Goal: Task Accomplishment & Management: Complete application form

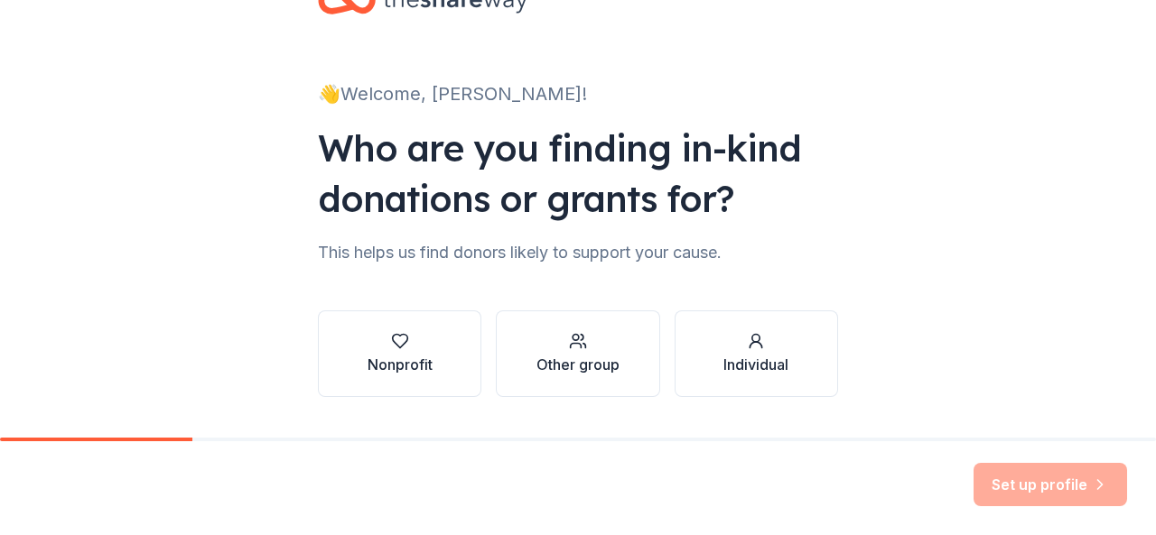
scroll to position [90, 0]
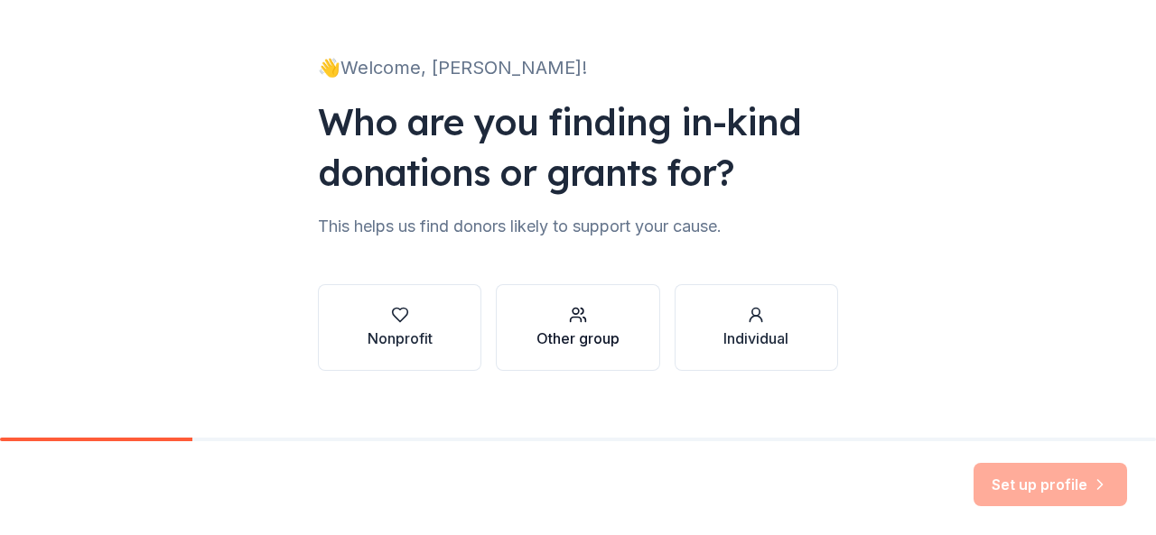
click at [577, 333] on div "Other group" at bounding box center [577, 339] width 83 height 22
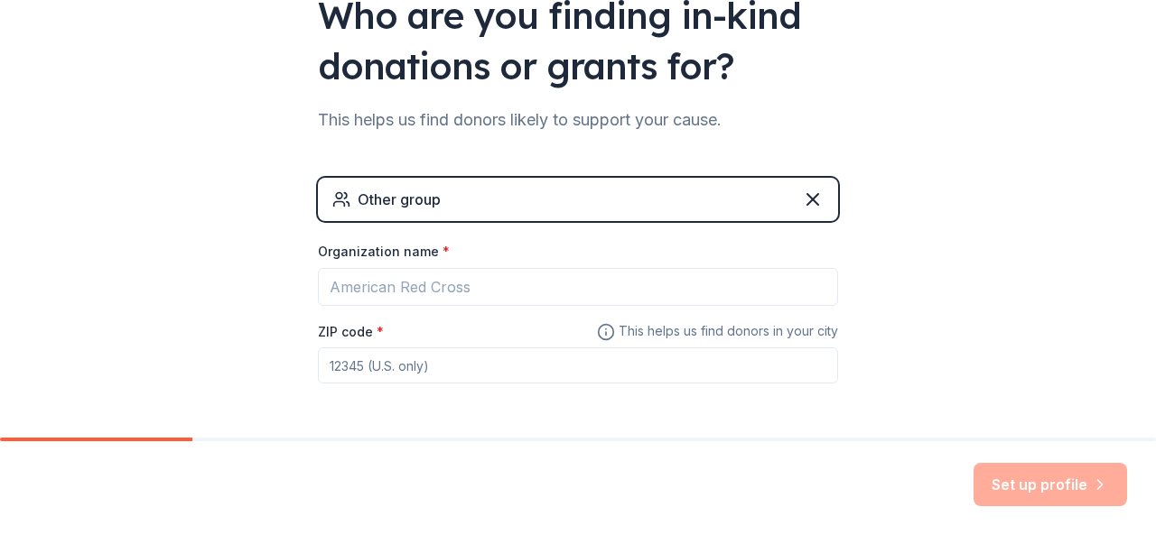
scroll to position [264, 0]
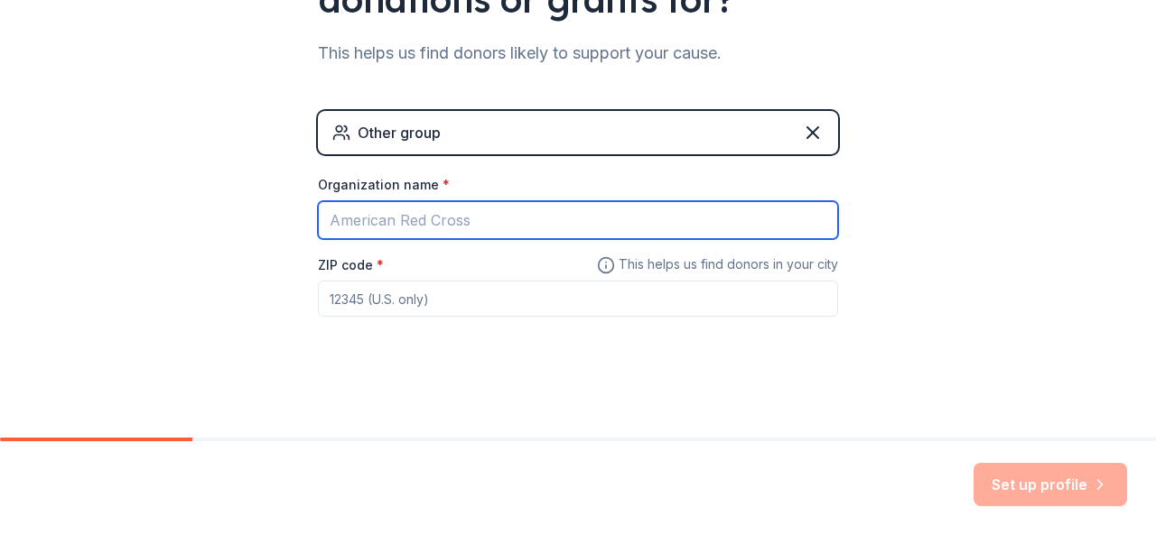
click at [330, 214] on input "Organization name *" at bounding box center [578, 220] width 520 height 38
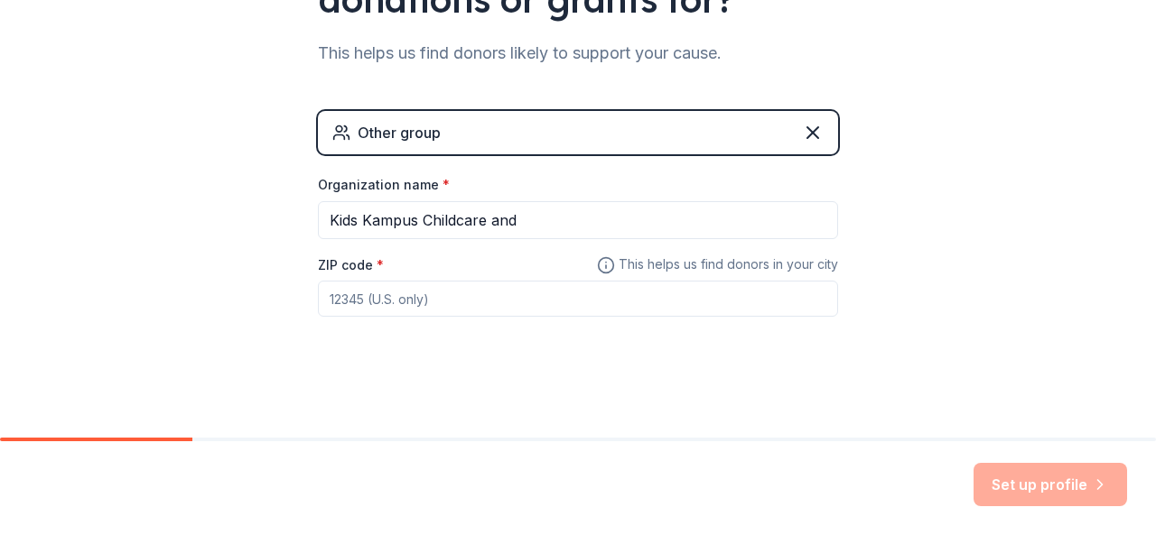
click at [251, 319] on div "👋 Welcome, [PERSON_NAME]! Who are you finding in-kind donations or grants for? …" at bounding box center [578, 87] width 1156 height 703
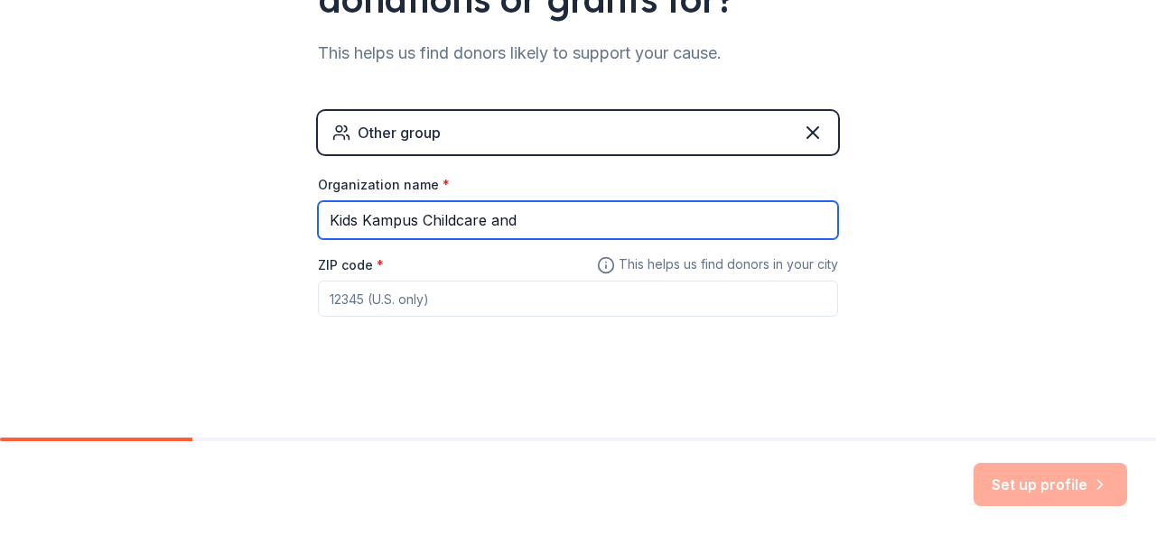
click at [558, 209] on input "Kids Kampus Childcare and" at bounding box center [578, 220] width 520 height 38
type input "Kids Kampus Childcare and Early Learning Center"
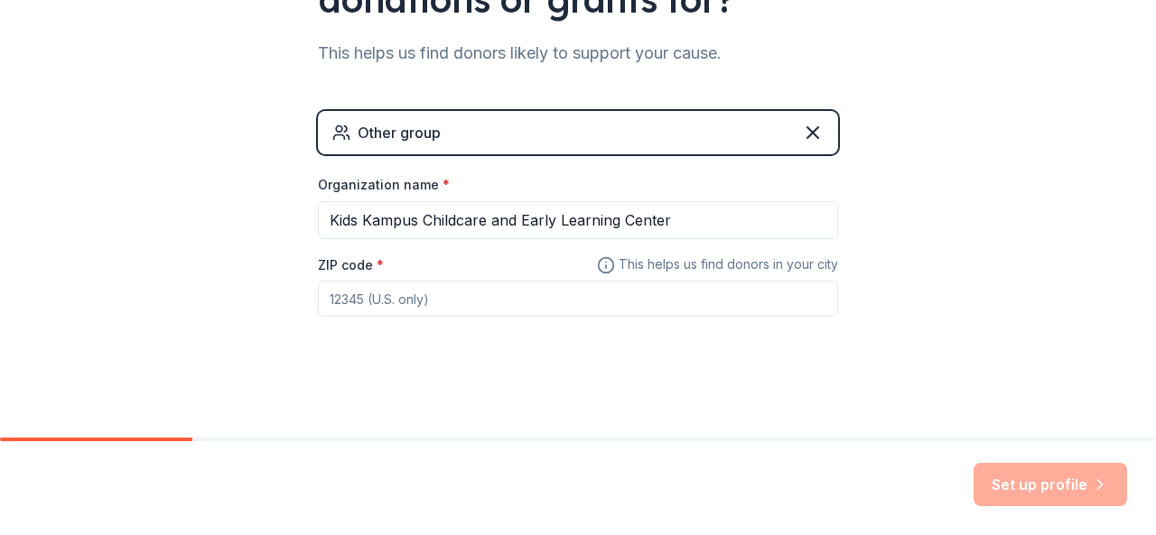
click at [348, 299] on input "ZIP code *" at bounding box center [578, 299] width 520 height 36
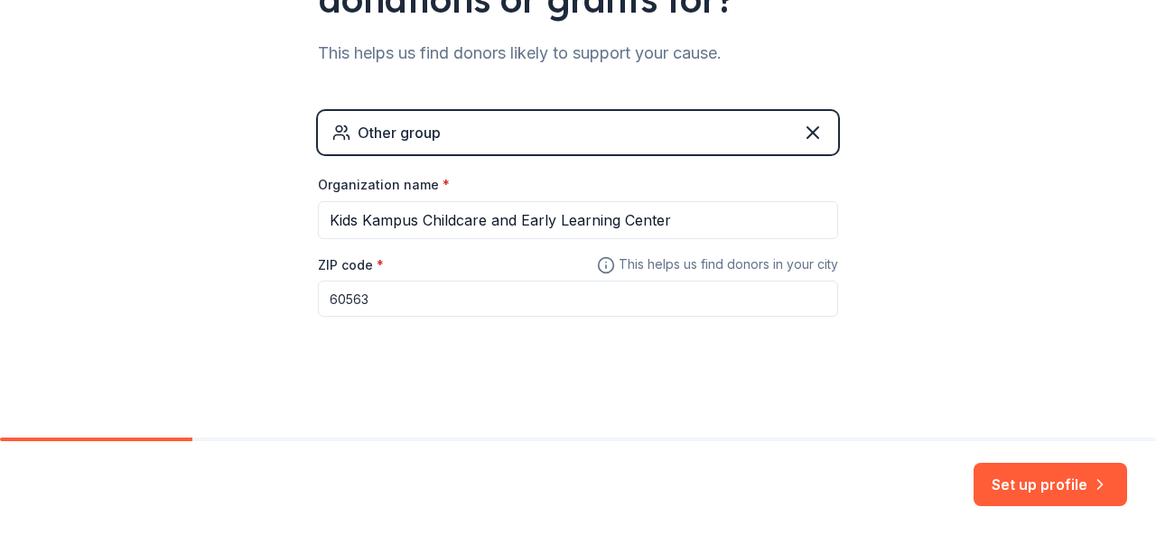
type input "60563"
click at [978, 245] on div "👋 Welcome, [PERSON_NAME]! Who are you finding in-kind donations or grants for? …" at bounding box center [578, 87] width 1156 height 703
click at [1048, 488] on button "Set up profile" at bounding box center [1049, 484] width 153 height 43
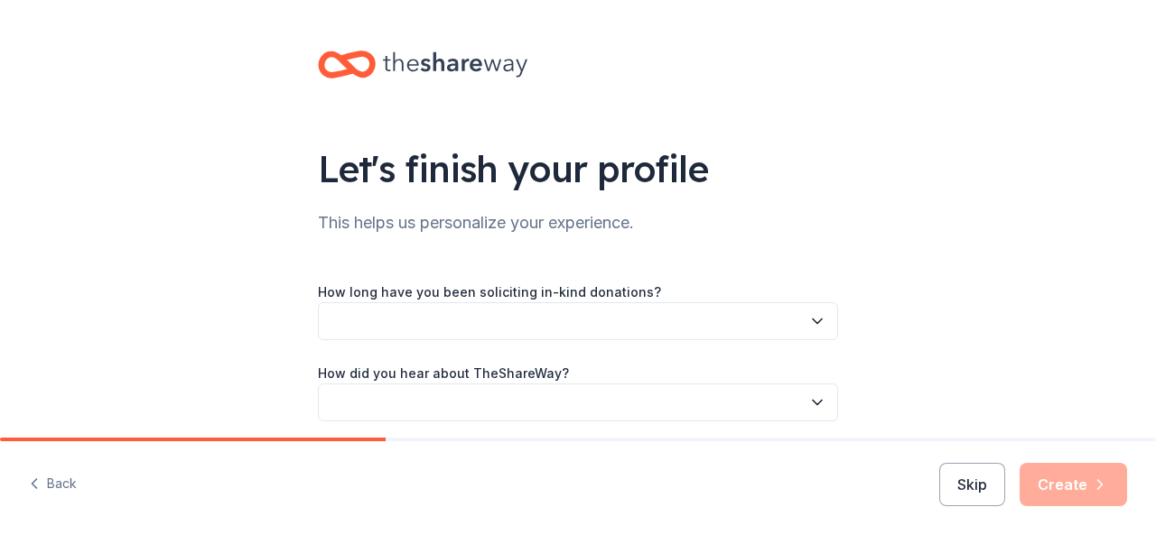
scroll to position [70, 0]
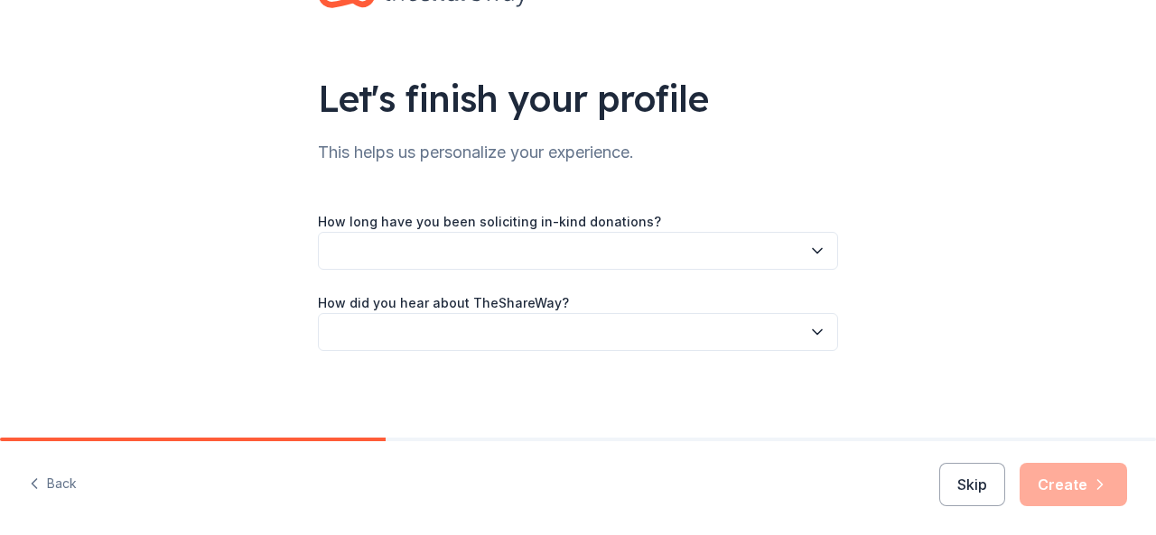
click at [817, 250] on icon "button" at bounding box center [817, 251] width 18 height 18
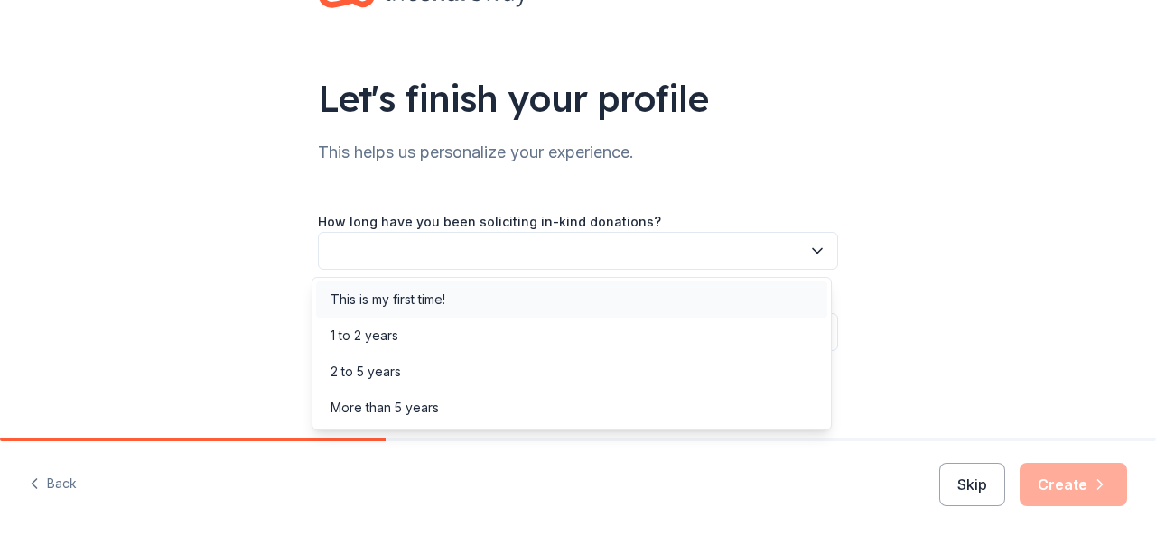
click at [445, 302] on div "This is my first time!" at bounding box center [387, 300] width 115 height 22
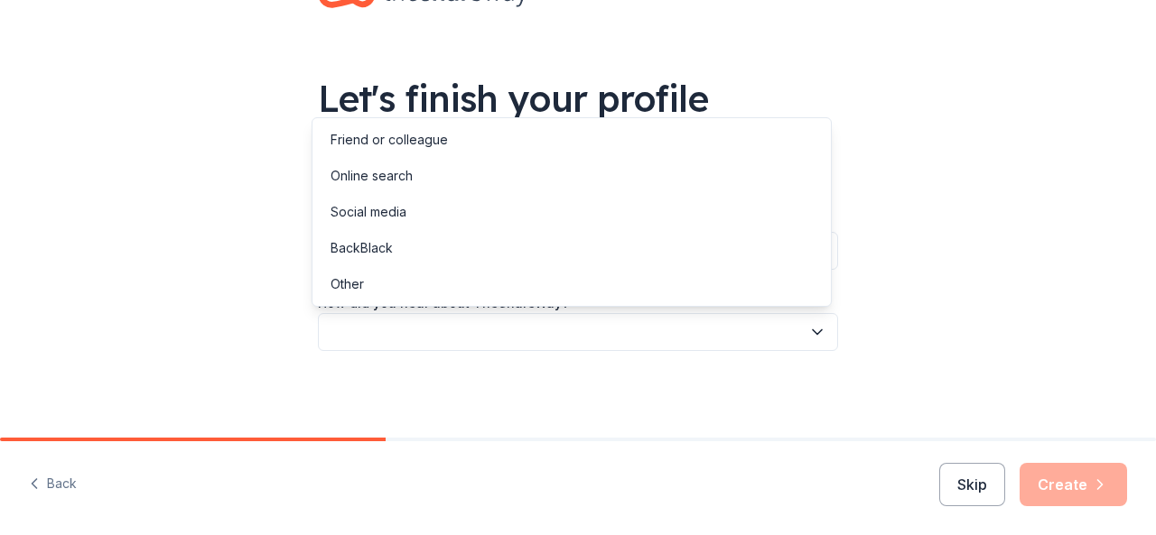
click at [810, 325] on icon "button" at bounding box center [817, 332] width 18 height 18
click at [529, 180] on div "Online search" at bounding box center [571, 176] width 511 height 36
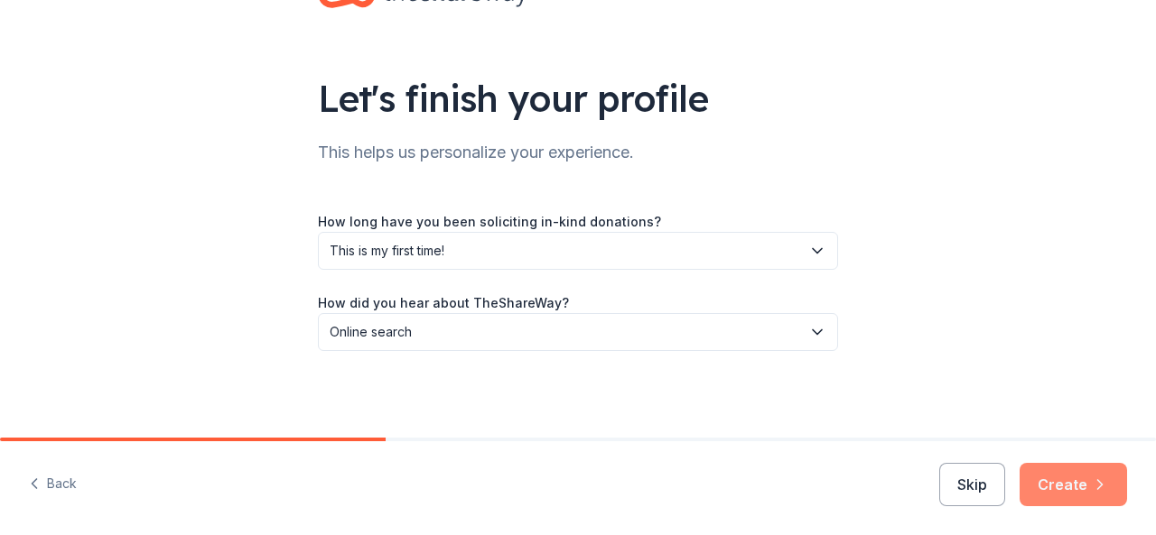
click at [1068, 482] on button "Create" at bounding box center [1072, 484] width 107 height 43
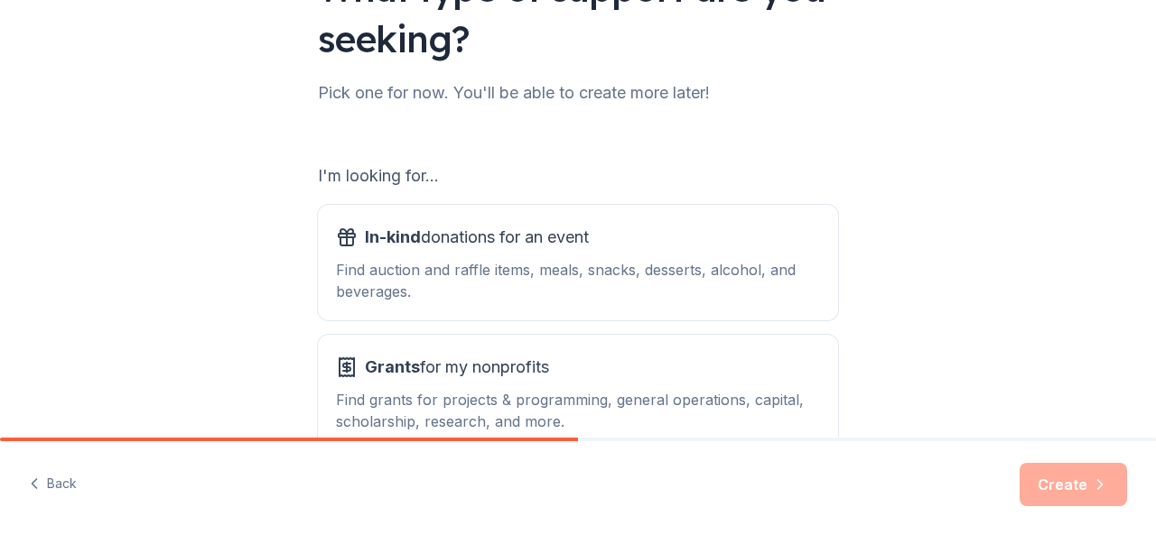
scroll to position [291, 0]
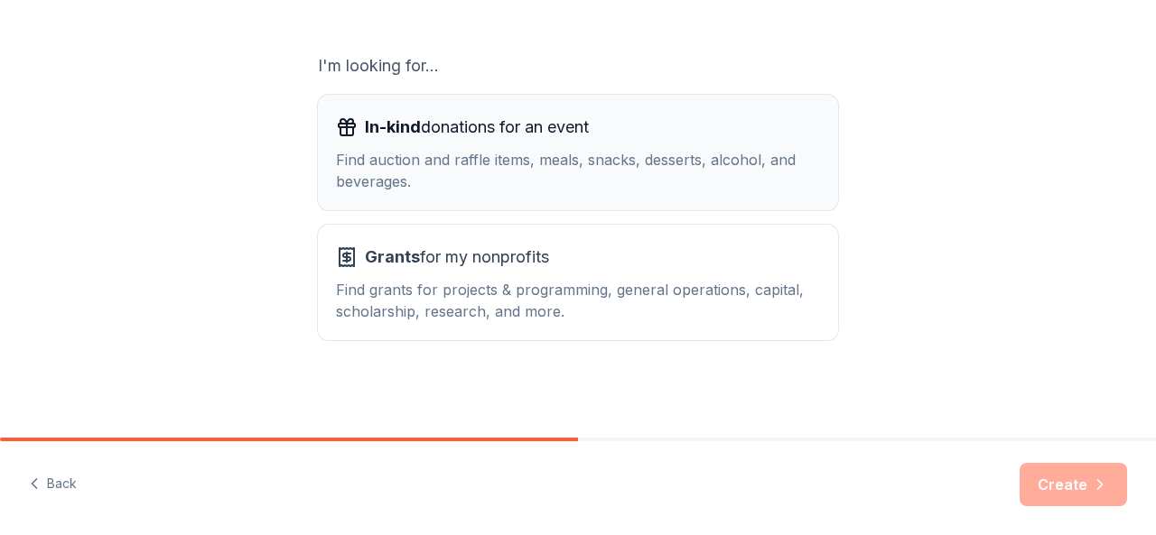
click at [480, 129] on span "In-kind donations for an event" at bounding box center [477, 127] width 224 height 29
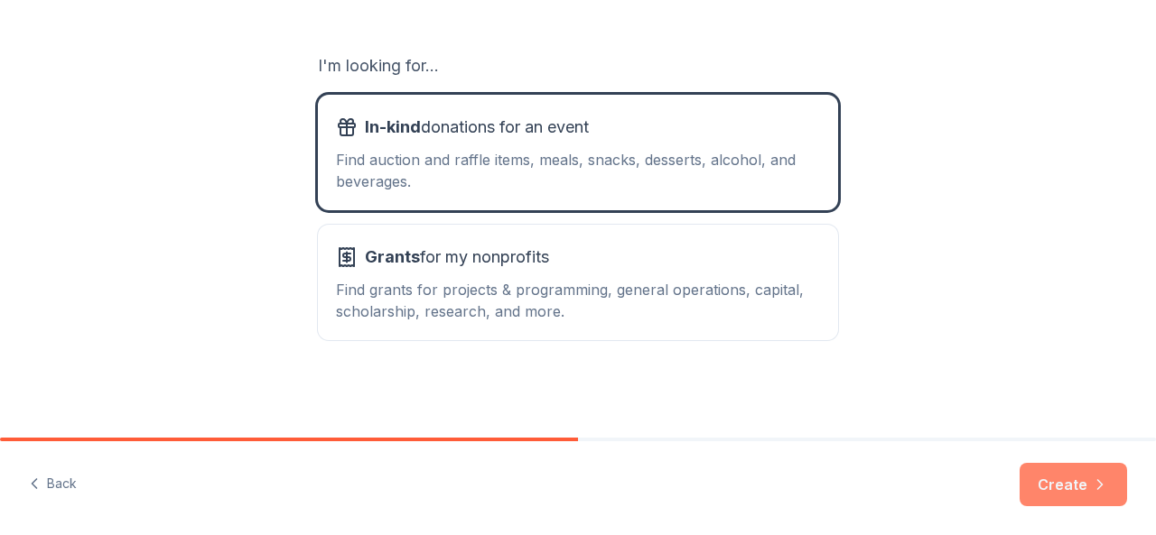
click at [1077, 492] on button "Create" at bounding box center [1072, 484] width 107 height 43
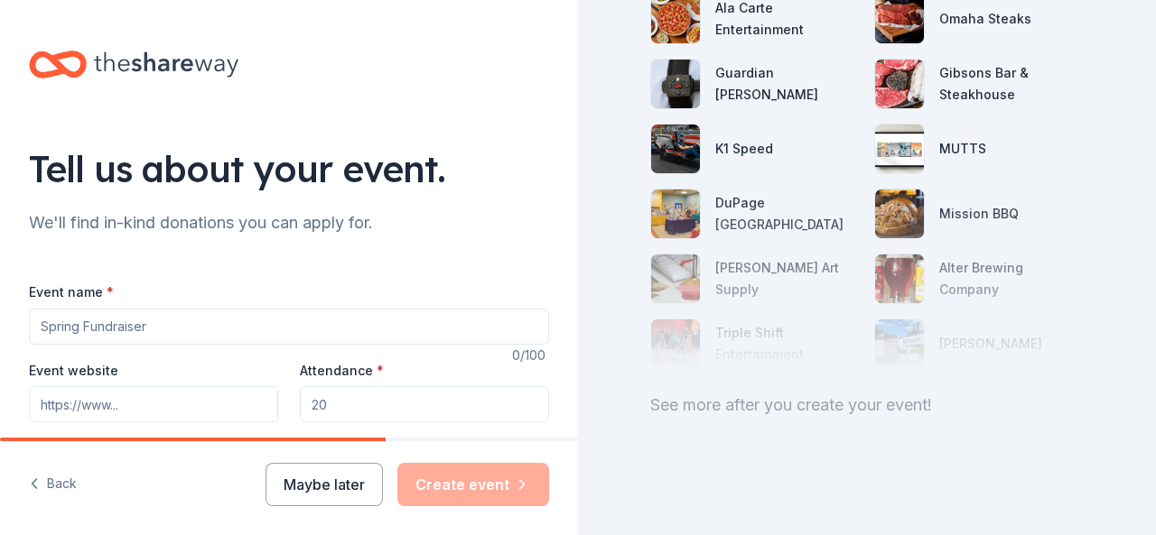
scroll to position [267, 0]
click at [59, 332] on input "Event name *" at bounding box center [289, 327] width 520 height 36
paste input "Our Children Deserve a Playground That Works for ALL of Them"
type input "Our Children Deserve a Playground That Works for ALL of Them"
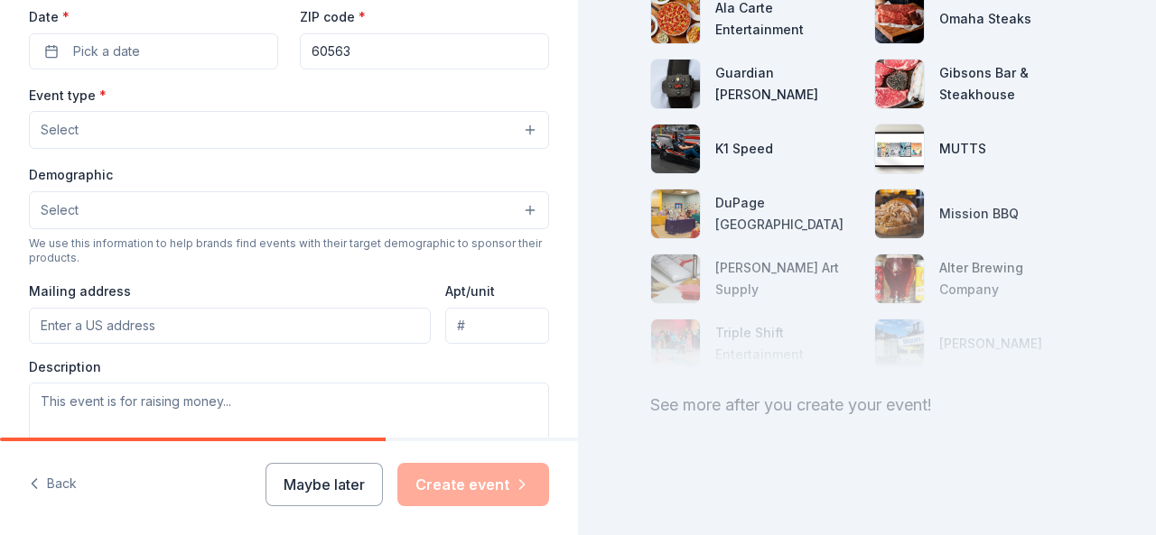
scroll to position [127, 0]
